Goal: Find contact information

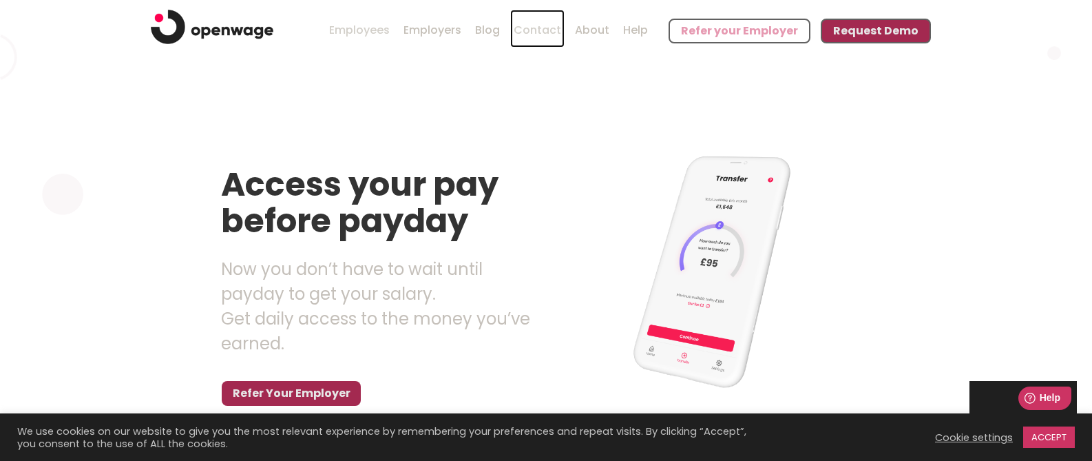
click at [550, 29] on link "Contact" at bounding box center [537, 29] width 54 height 38
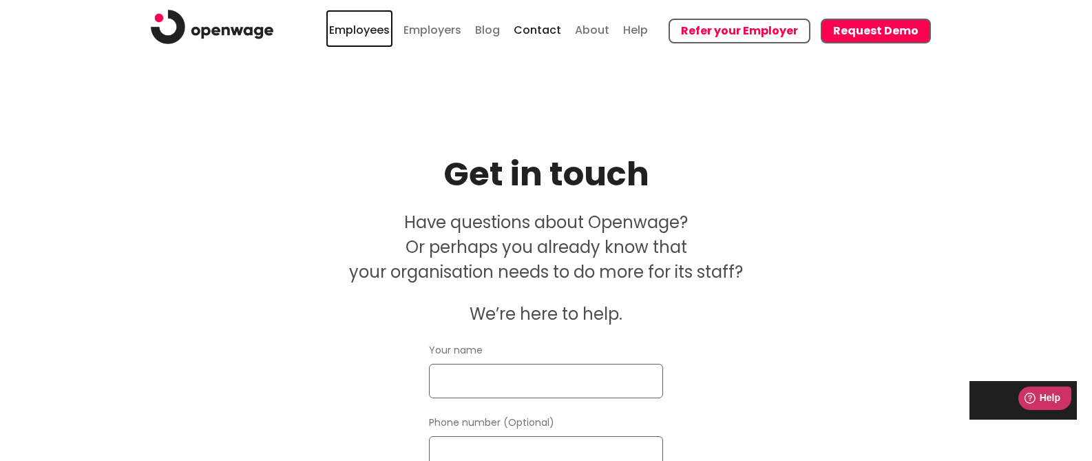
click at [355, 28] on link "Employees" at bounding box center [359, 29] width 67 height 38
